Goal: Task Accomplishment & Management: Understand process/instructions

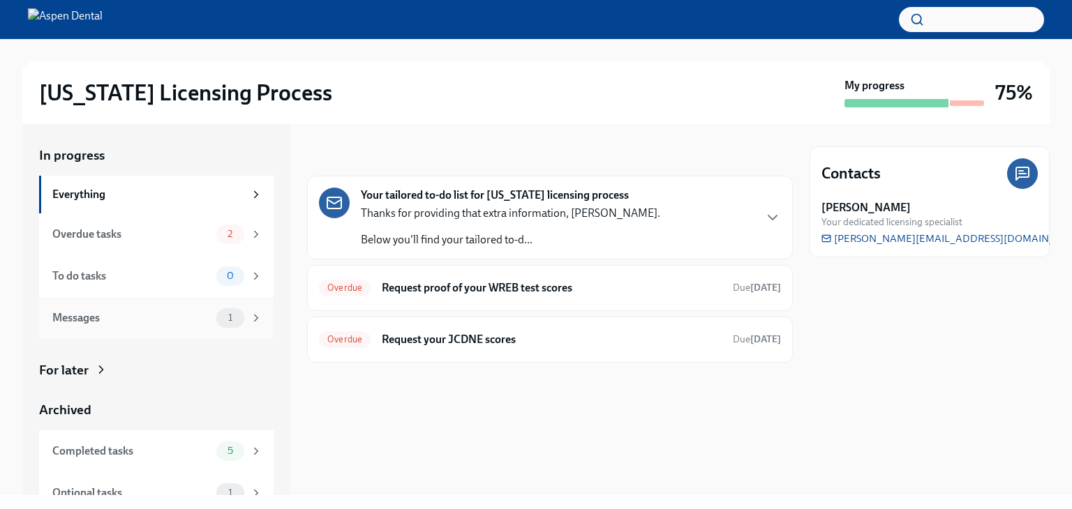
click at [140, 328] on div "Messages 1" at bounding box center [156, 318] width 234 height 42
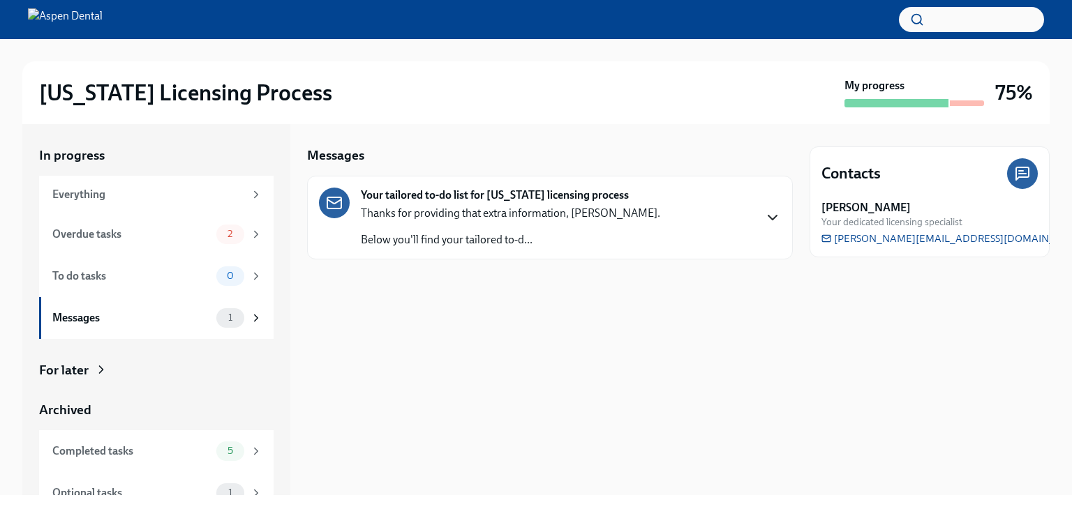
click at [778, 220] on icon "button" at bounding box center [772, 217] width 17 height 17
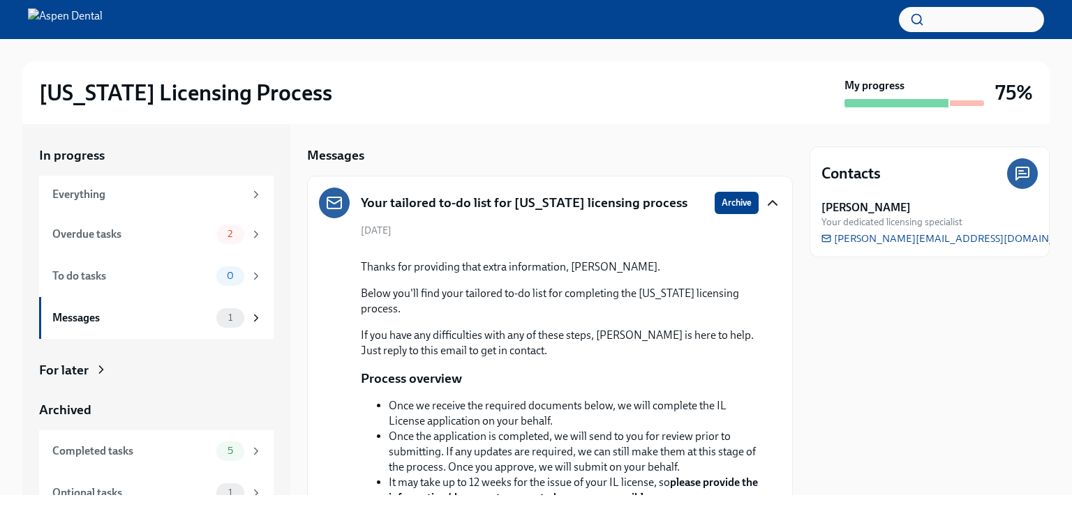
click at [807, 299] on div "In progress Everything Overdue tasks 2 To do tasks 0 Messages 1 For later Archi…" at bounding box center [535, 309] width 1027 height 371
click at [840, 410] on div "Contacts [PERSON_NAME] Your dedicated licensing specialist [PERSON_NAME][EMAIL_…" at bounding box center [930, 309] width 240 height 371
click at [444, 127] on div "Messages Your tailored to-do list for [US_STATE] licensing process Archive [DAT…" at bounding box center [550, 309] width 486 height 371
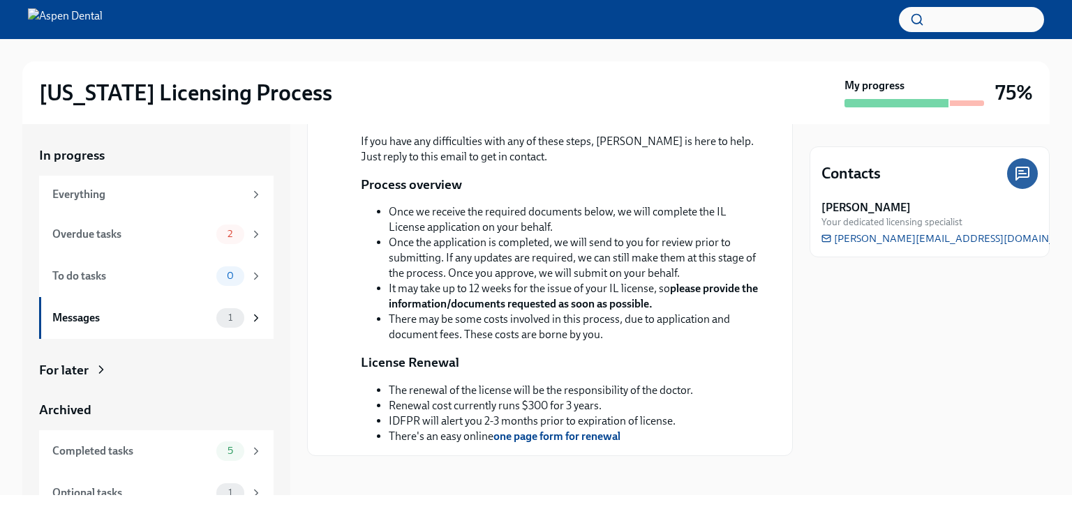
scroll to position [195, 0]
click at [27, 400] on div "In progress Everything Overdue tasks 2 To do tasks 0 Messages 1 For later Archi…" at bounding box center [156, 309] width 268 height 371
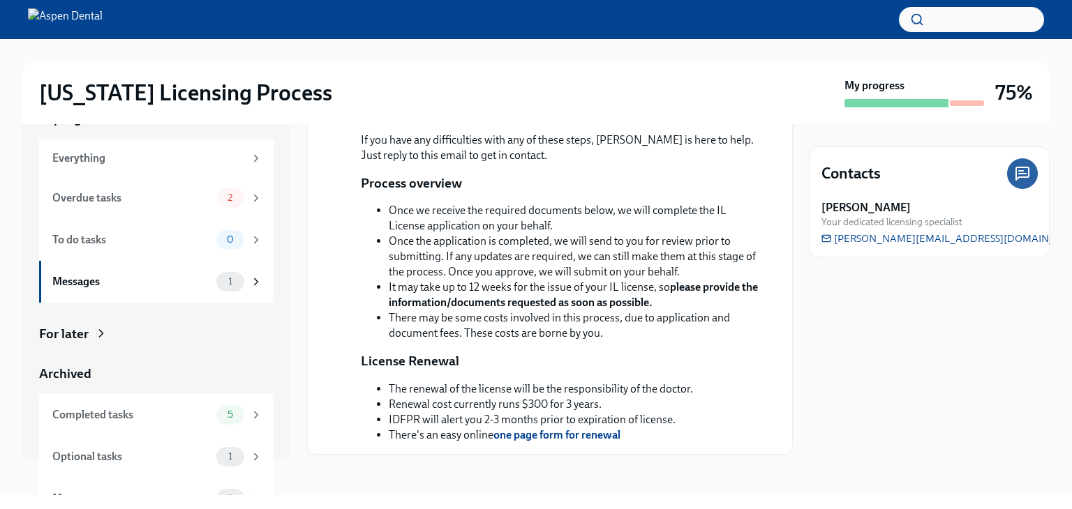
scroll to position [61, 0]
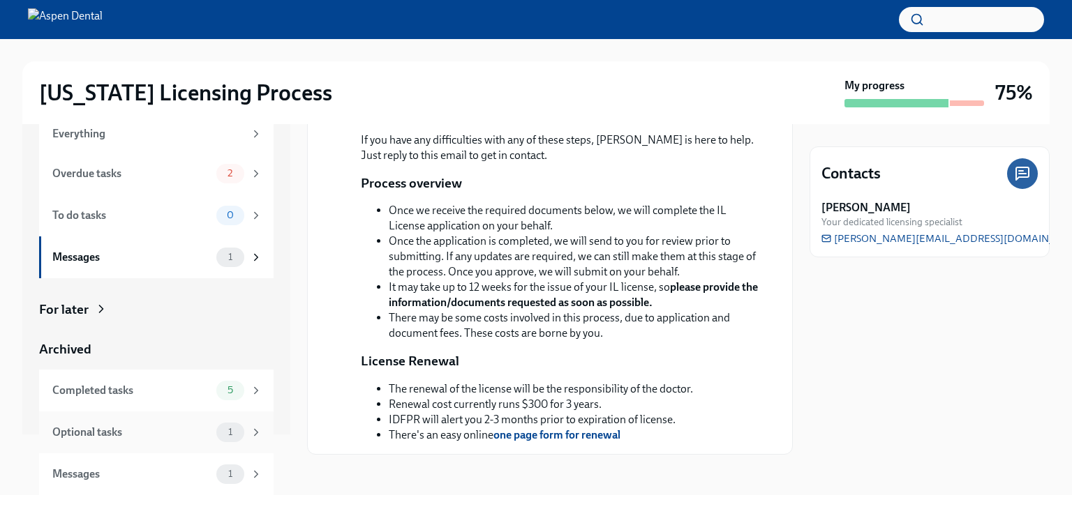
click at [140, 438] on div "Optional tasks" at bounding box center [131, 432] width 158 height 15
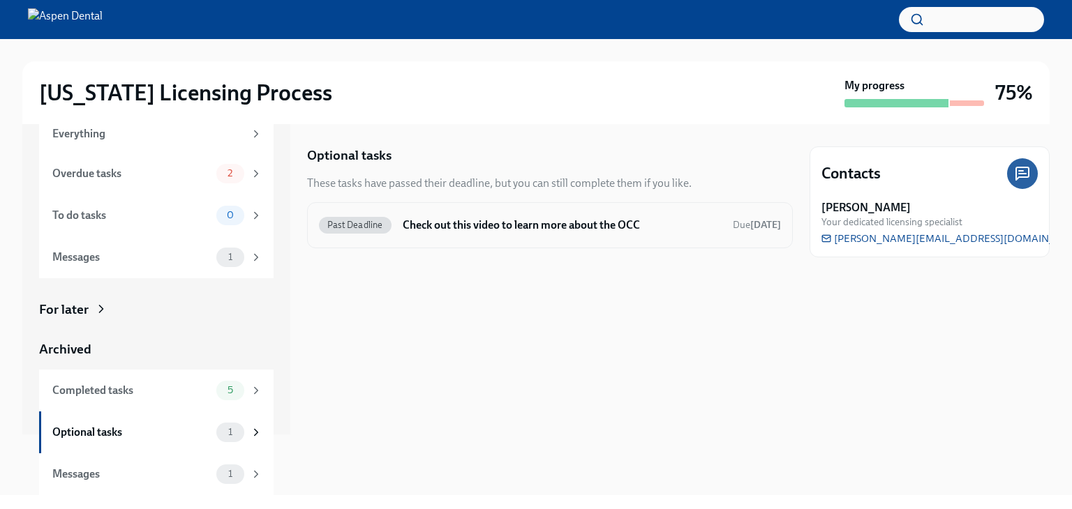
click at [567, 232] on h6 "Check out this video to learn more about the OCC" at bounding box center [562, 225] width 319 height 15
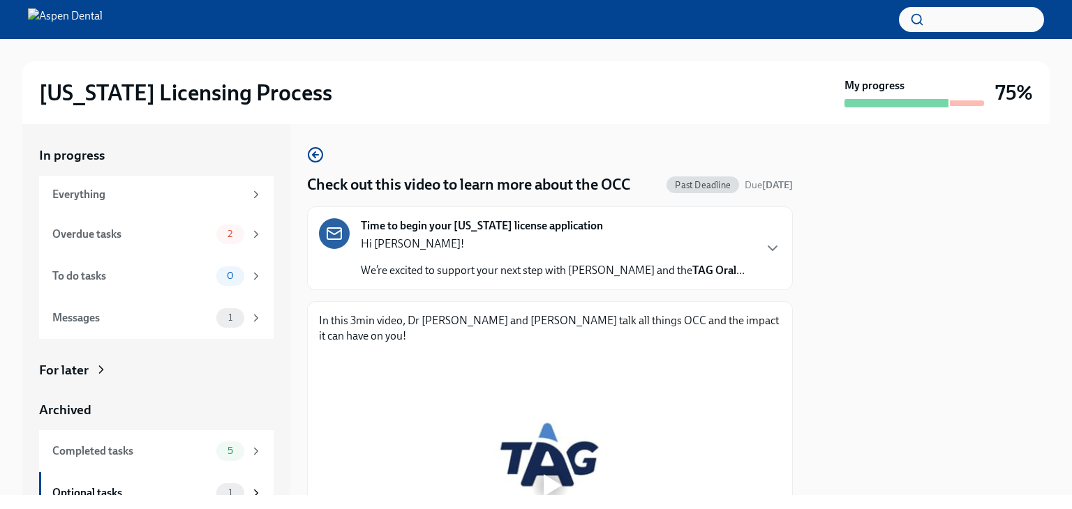
click at [551, 475] on div at bounding box center [553, 486] width 18 height 22
click at [803, 363] on div "In progress Everything Overdue tasks 2 To do tasks 0 Messages 1 For later Archi…" at bounding box center [535, 309] width 1027 height 371
click at [941, 285] on div at bounding box center [930, 309] width 240 height 371
click at [828, 355] on div at bounding box center [930, 309] width 240 height 371
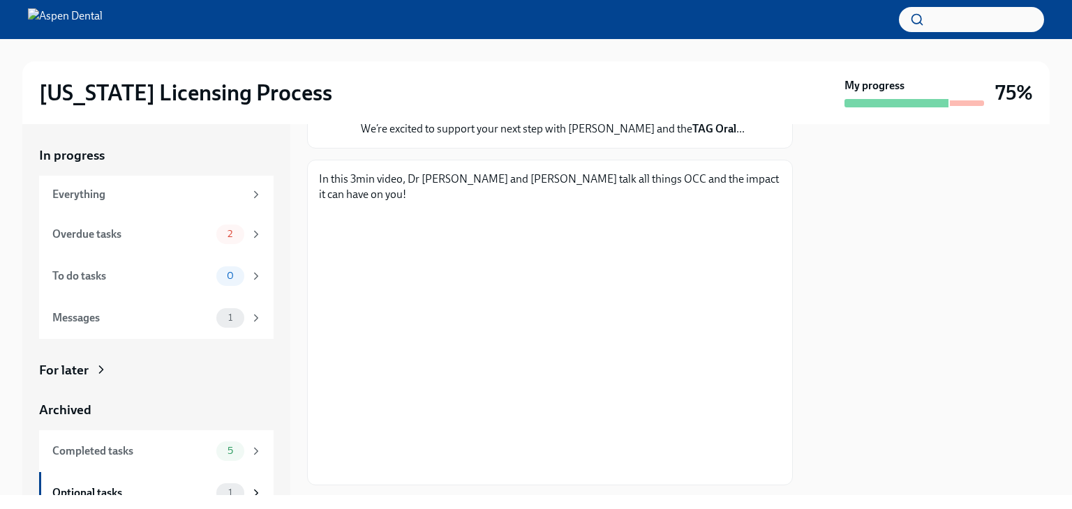
scroll to position [142, 0]
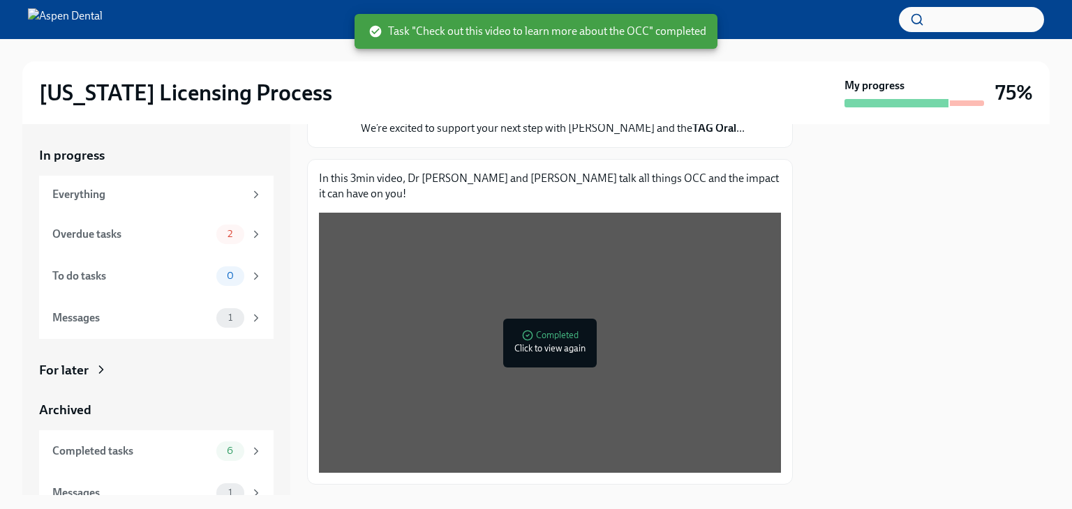
click at [21, 318] on div "[US_STATE] Licensing Process My progress 75% In progress Everything Overdue tas…" at bounding box center [536, 267] width 1072 height 456
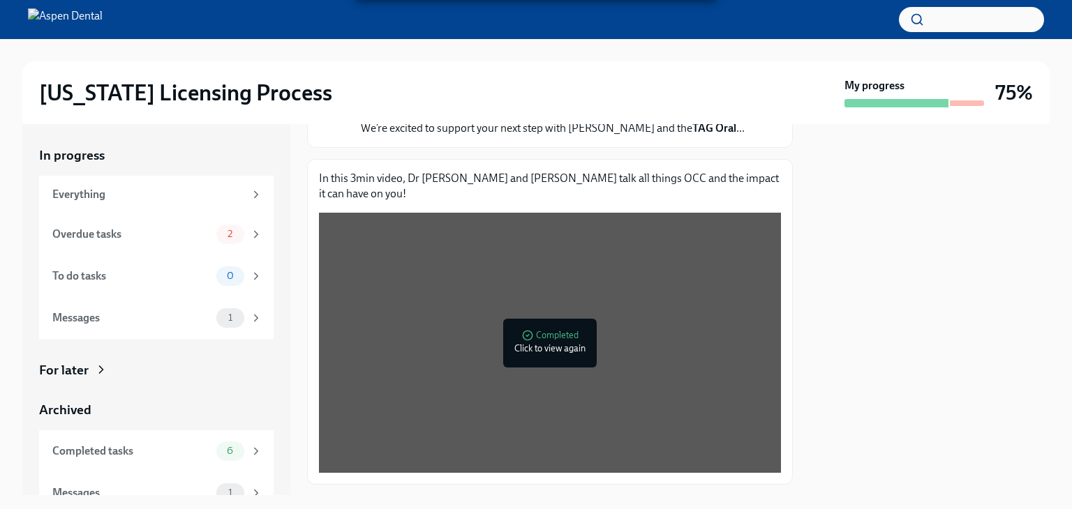
click at [893, 299] on div at bounding box center [930, 309] width 240 height 371
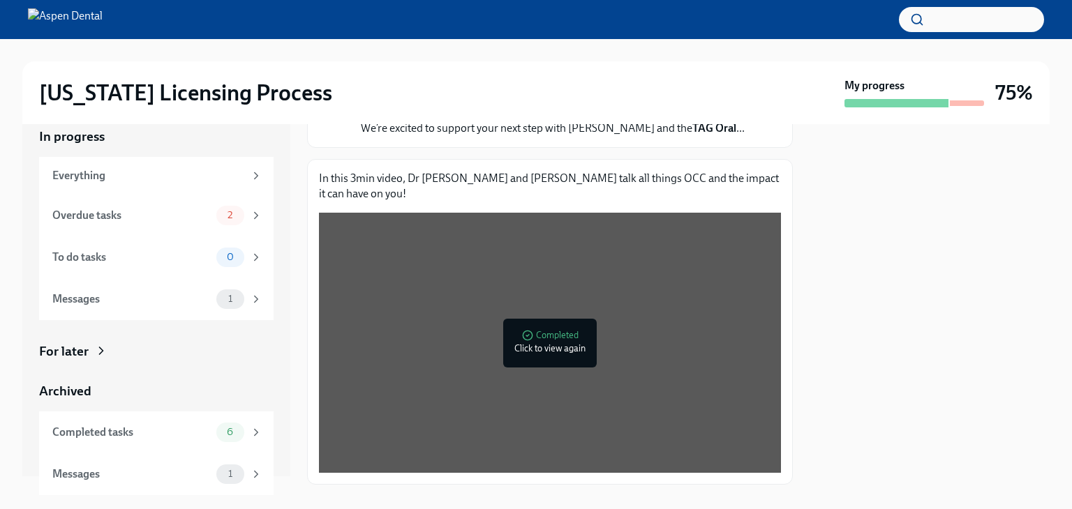
scroll to position [0, 0]
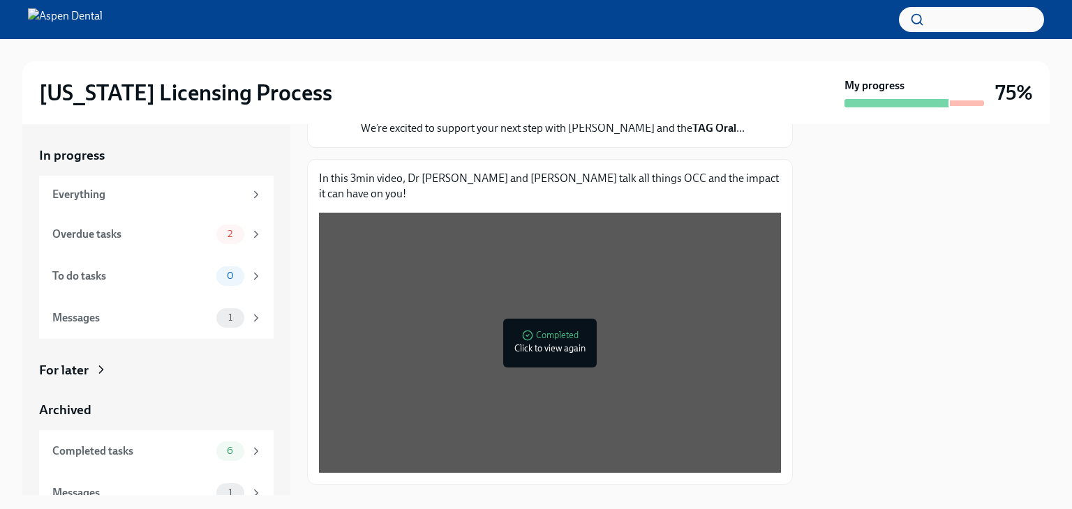
click at [474, 80] on div "[US_STATE] Licensing Process" at bounding box center [439, 93] width 800 height 28
